Goal: Navigation & Orientation: Find specific page/section

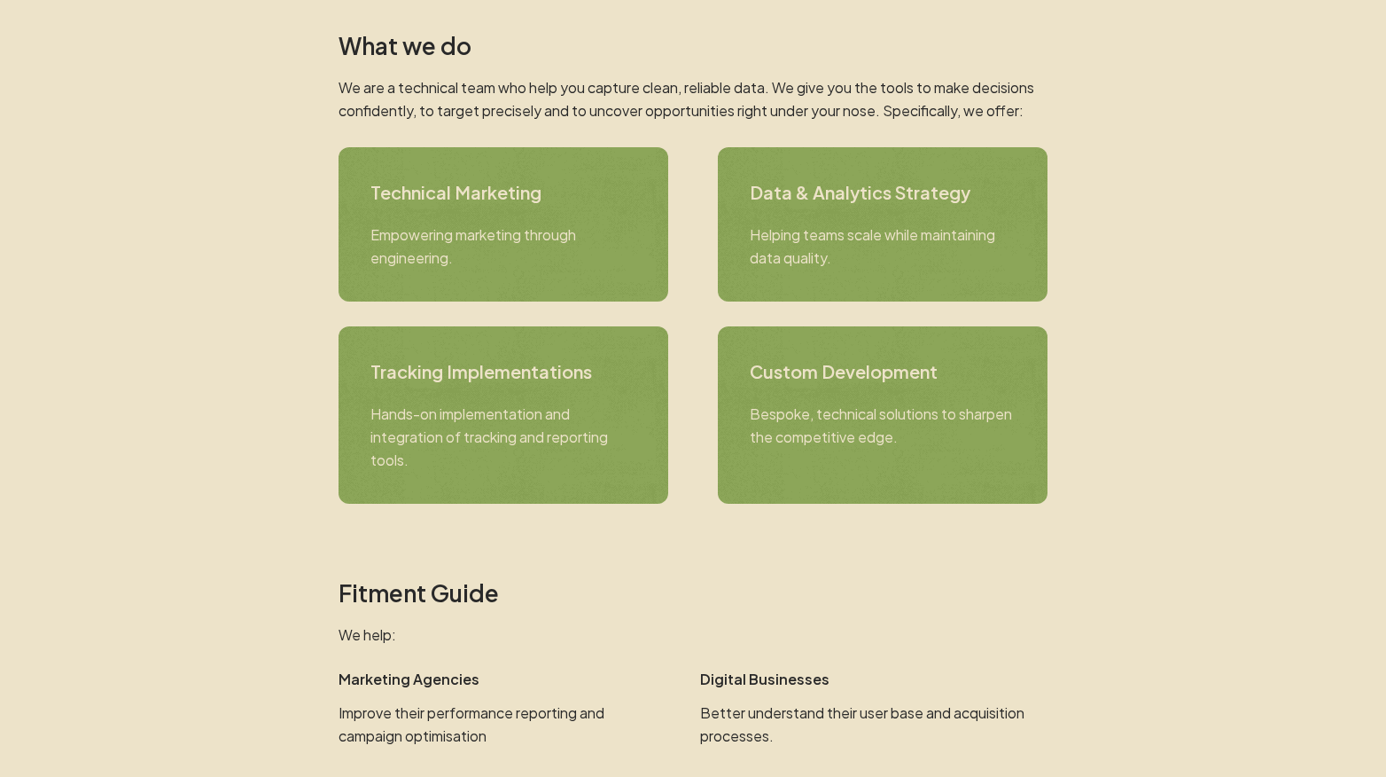
click at [840, 96] on p "We are a technical team who help you capture clean, reliable data. We give you …" at bounding box center [693, 99] width 709 height 46
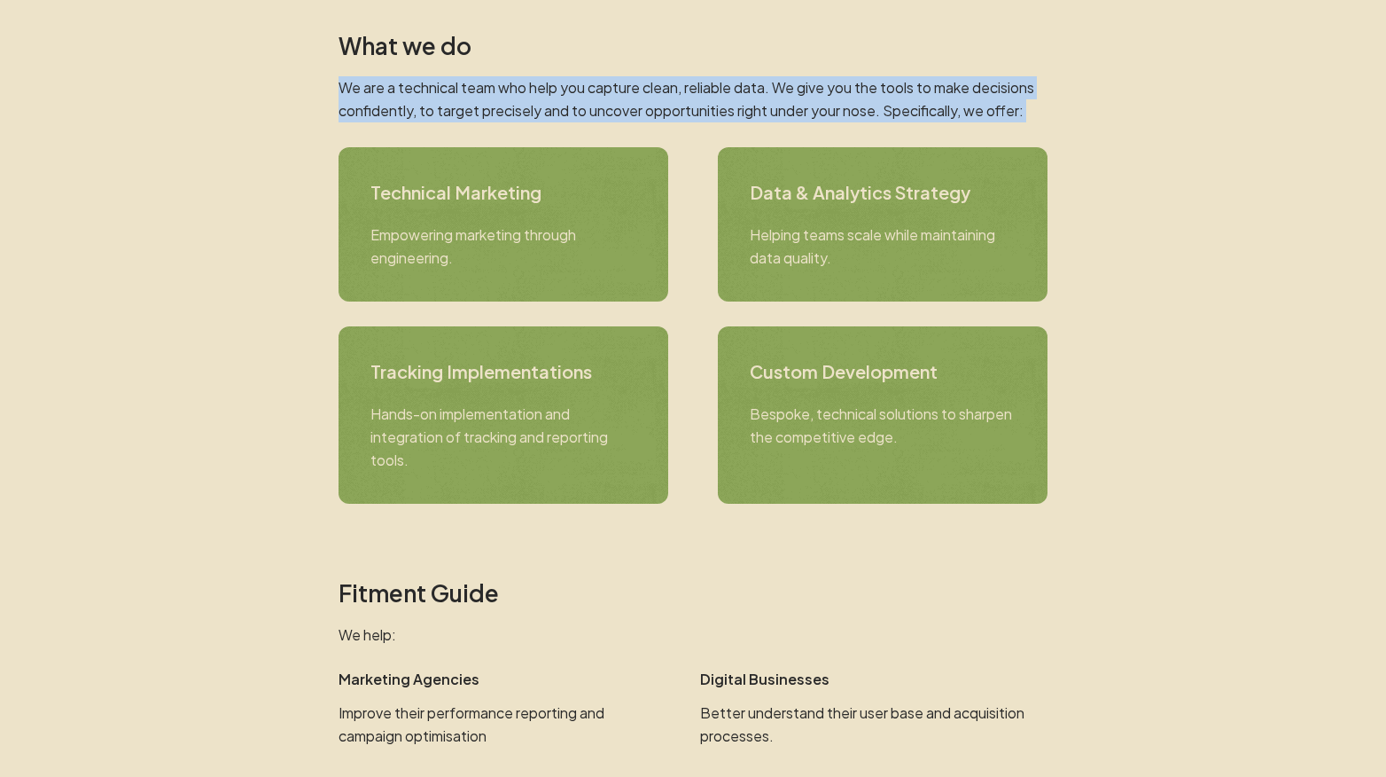
click at [840, 96] on p "We are a technical team who help you capture clean, reliable data. We give you …" at bounding box center [693, 99] width 709 height 46
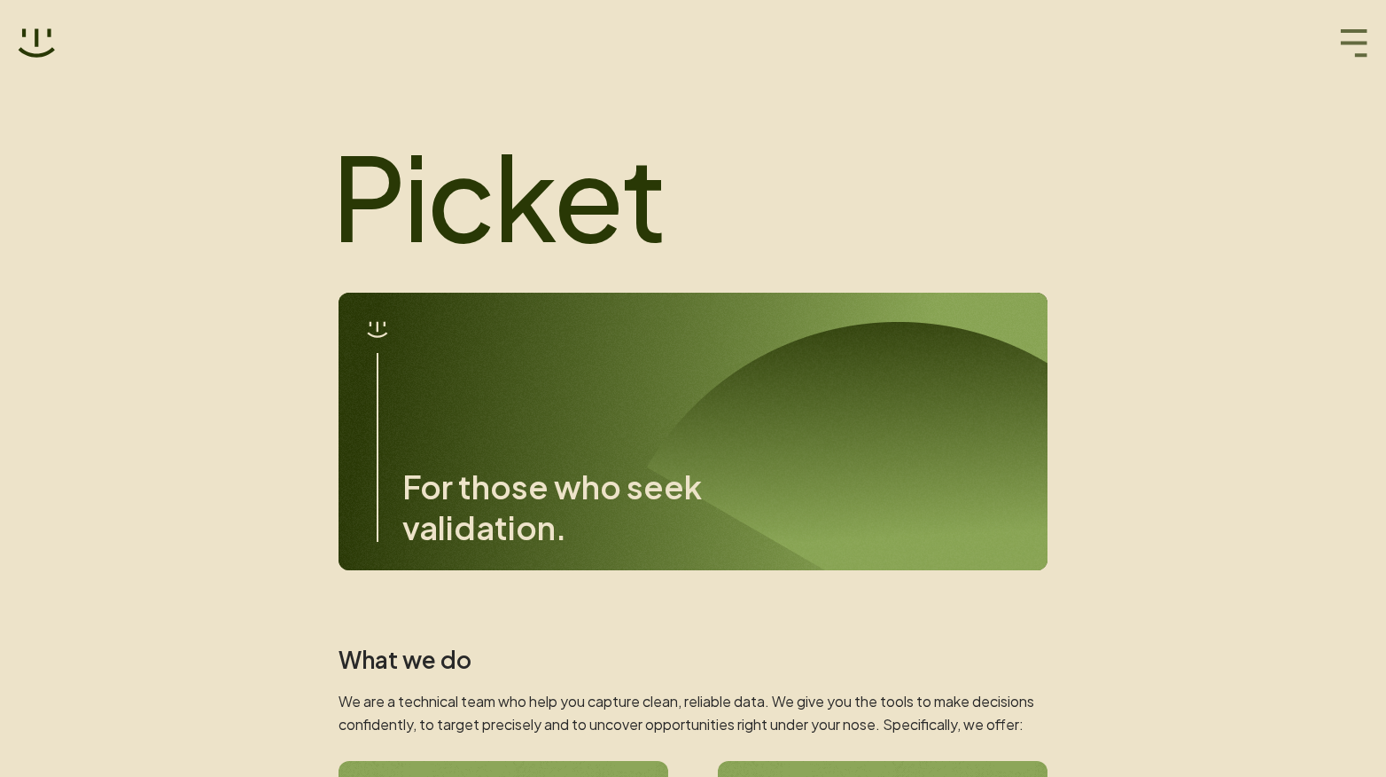
click at [1368, 36] on icon "button" at bounding box center [1354, 43] width 28 height 28
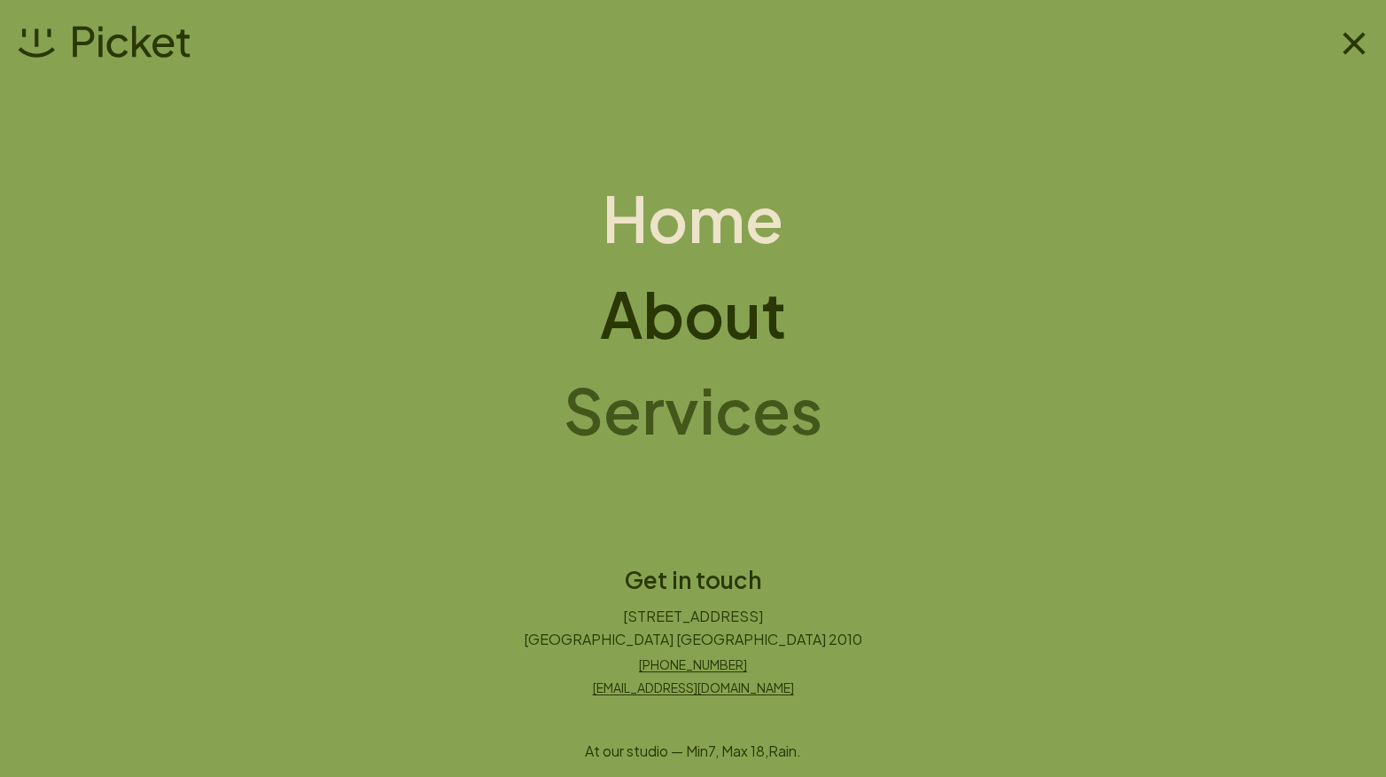
click at [781, 412] on h1 "Services" at bounding box center [693, 409] width 259 height 71
click at [649, 402] on h1 "Services" at bounding box center [693, 409] width 259 height 71
click at [670, 412] on h1 "Services" at bounding box center [693, 409] width 259 height 71
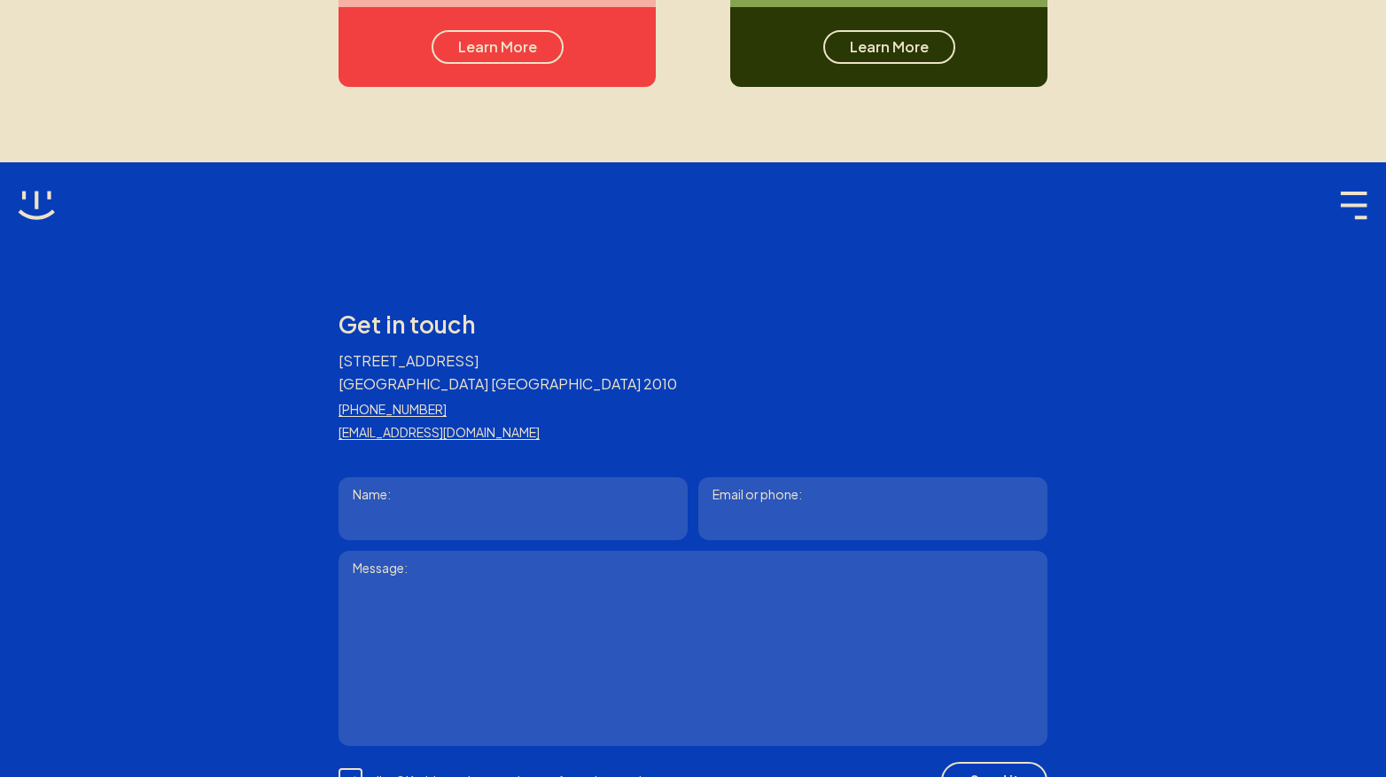
scroll to position [1862, 0]
